Goal: Task Accomplishment & Management: Manage account settings

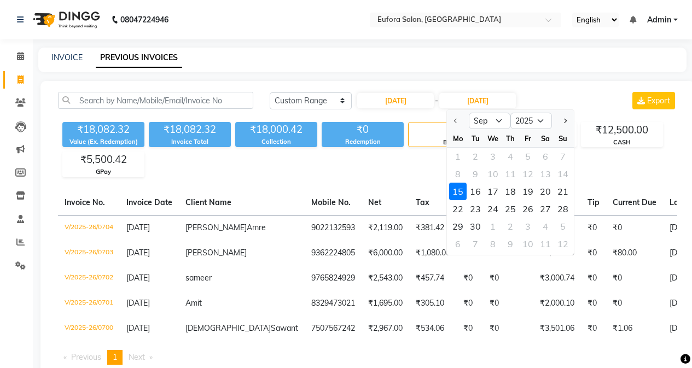
select select "range"
click at [649, 20] on span "Admin" at bounding box center [659, 19] width 24 height 11
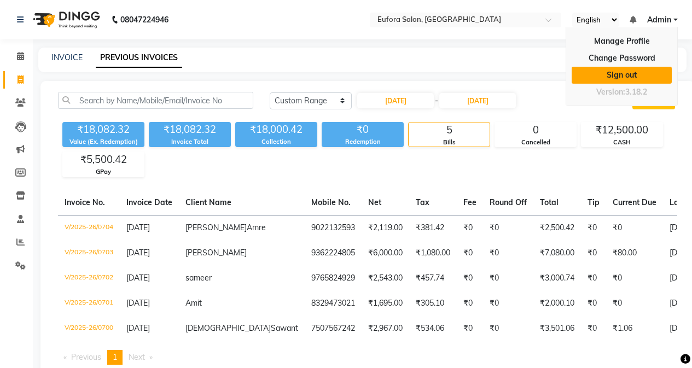
click at [648, 68] on link "Sign out" at bounding box center [622, 75] width 100 height 17
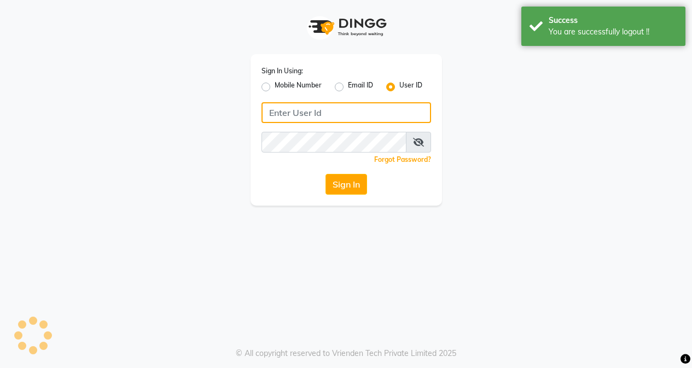
type input "9810318377"
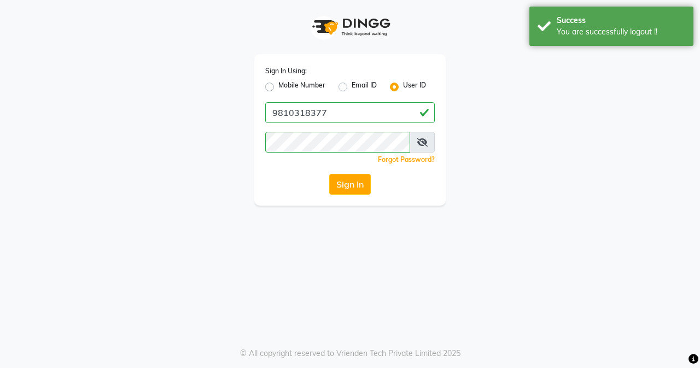
click at [278, 88] on label "Mobile Number" at bounding box center [301, 86] width 47 height 13
click at [278, 88] on input "Mobile Number" at bounding box center [281, 83] width 7 height 7
radio input "true"
radio input "false"
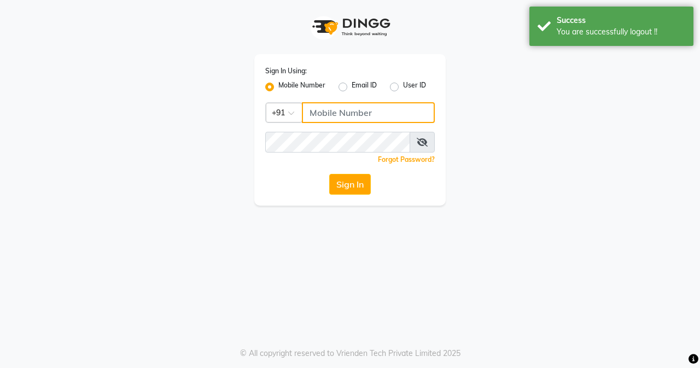
click at [307, 110] on input "Username" at bounding box center [368, 112] width 133 height 21
type input "9810318377"
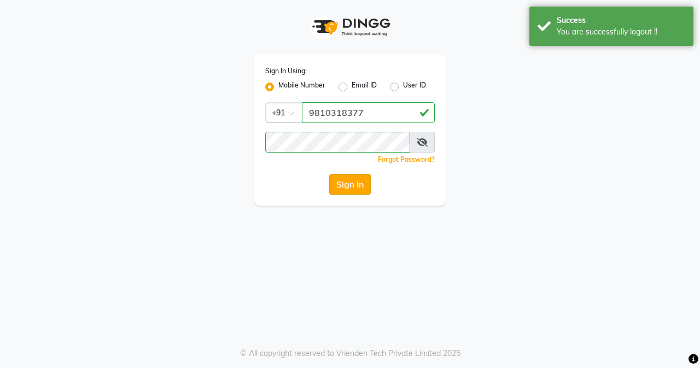
click at [354, 180] on button "Sign In" at bounding box center [350, 184] width 42 height 21
